Goal: Navigation & Orientation: Find specific page/section

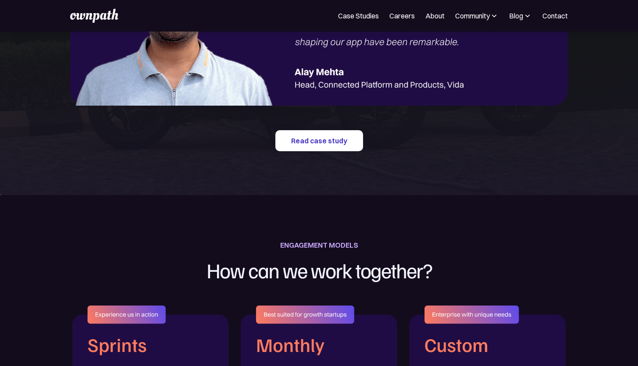
scroll to position [1063, 0]
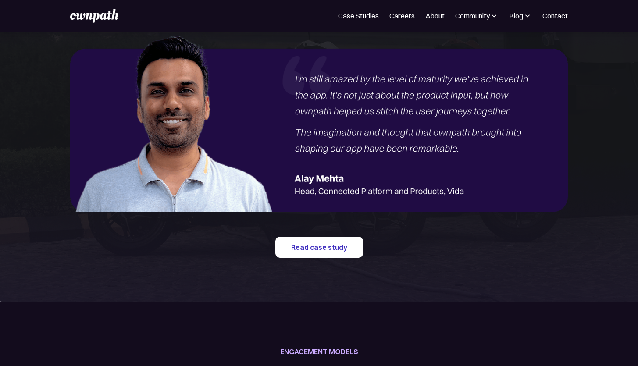
drag, startPoint x: 410, startPoint y: 166, endPoint x: 443, endPoint y: 7, distance: 163.1
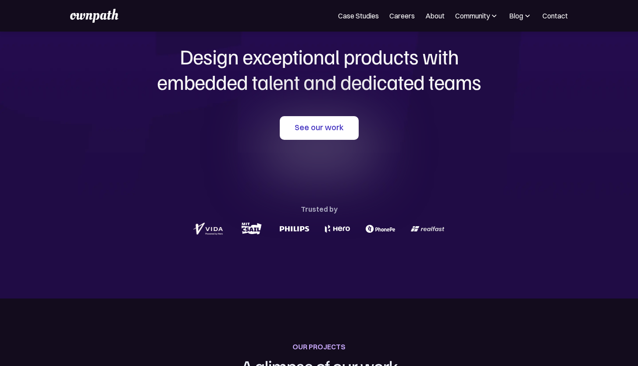
scroll to position [0, 0]
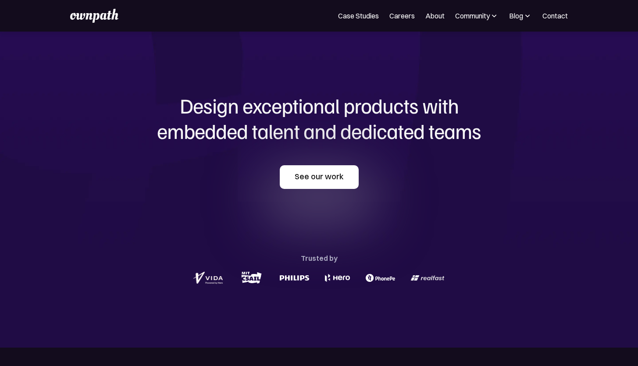
click at [311, 182] on link "See our work" at bounding box center [319, 177] width 79 height 24
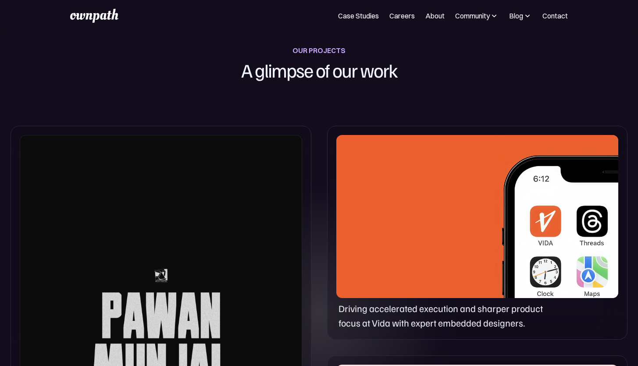
scroll to position [348, 0]
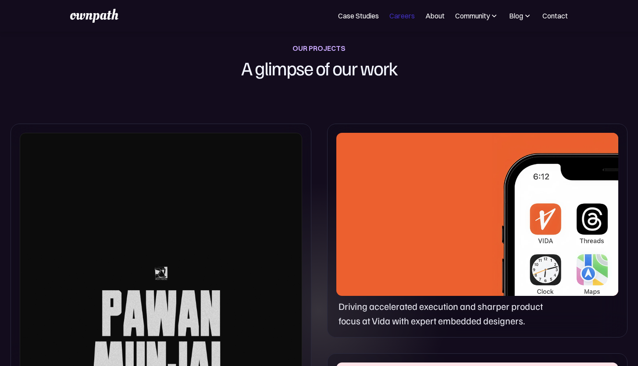
click at [402, 18] on link "Careers" at bounding box center [401, 16] width 25 height 11
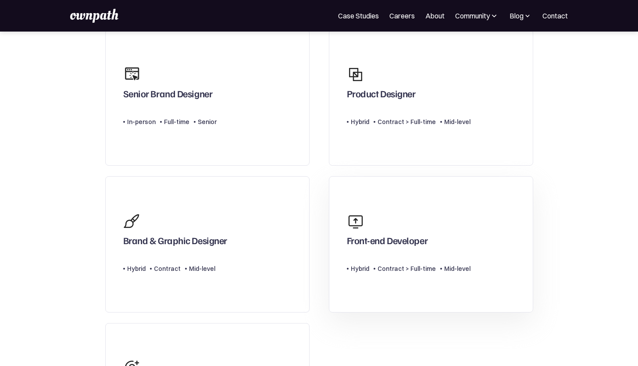
scroll to position [202, 0]
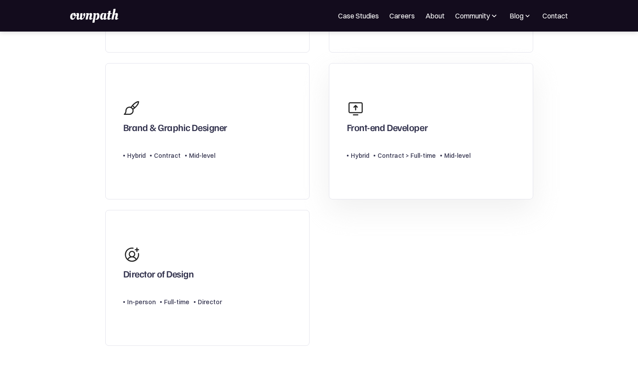
click at [399, 126] on div "Front-end Developer" at bounding box center [387, 129] width 81 height 16
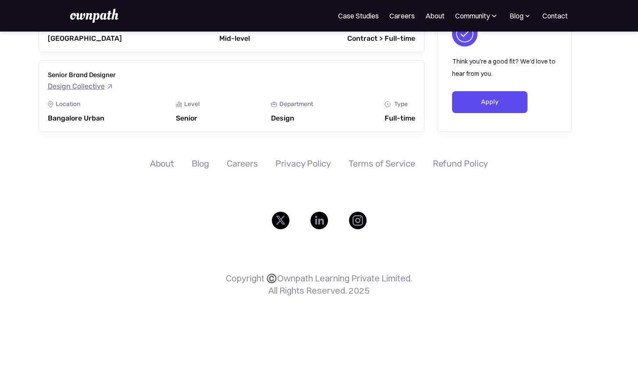
scroll to position [1288, 0]
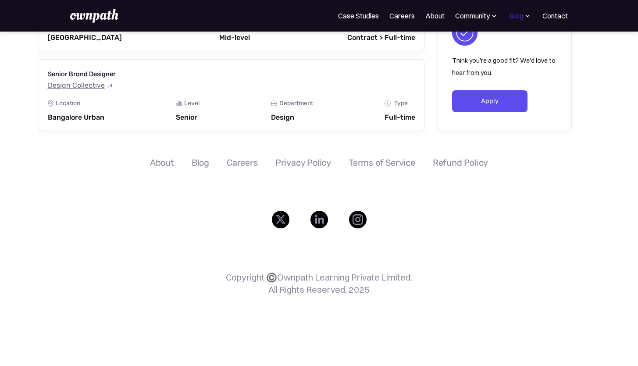
click at [521, 18] on div "Blog" at bounding box center [517, 16] width 14 height 11
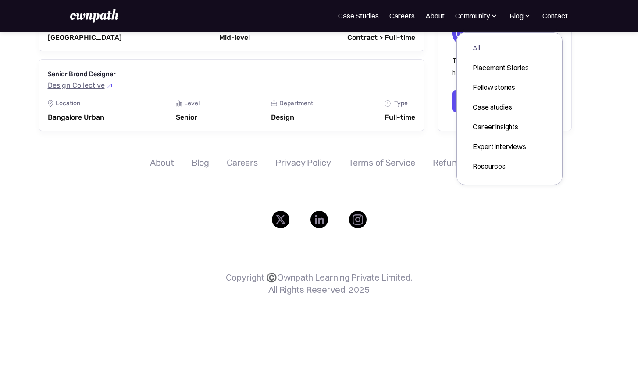
click at [499, 45] on div "All" at bounding box center [501, 48] width 56 height 11
